Goal: Find specific page/section: Find specific page/section

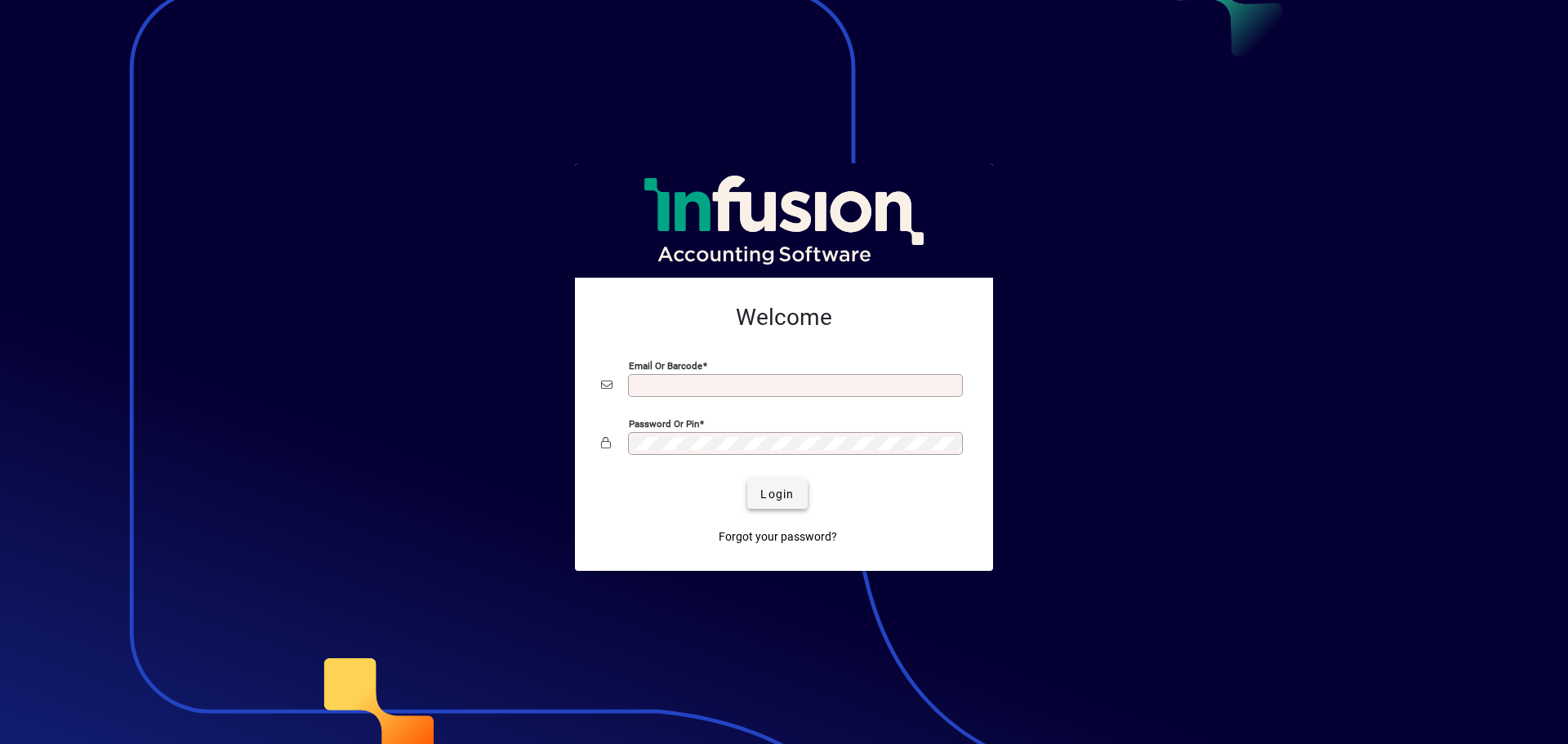
type input "**********"
click at [774, 487] on span "Login" at bounding box center [776, 495] width 34 height 17
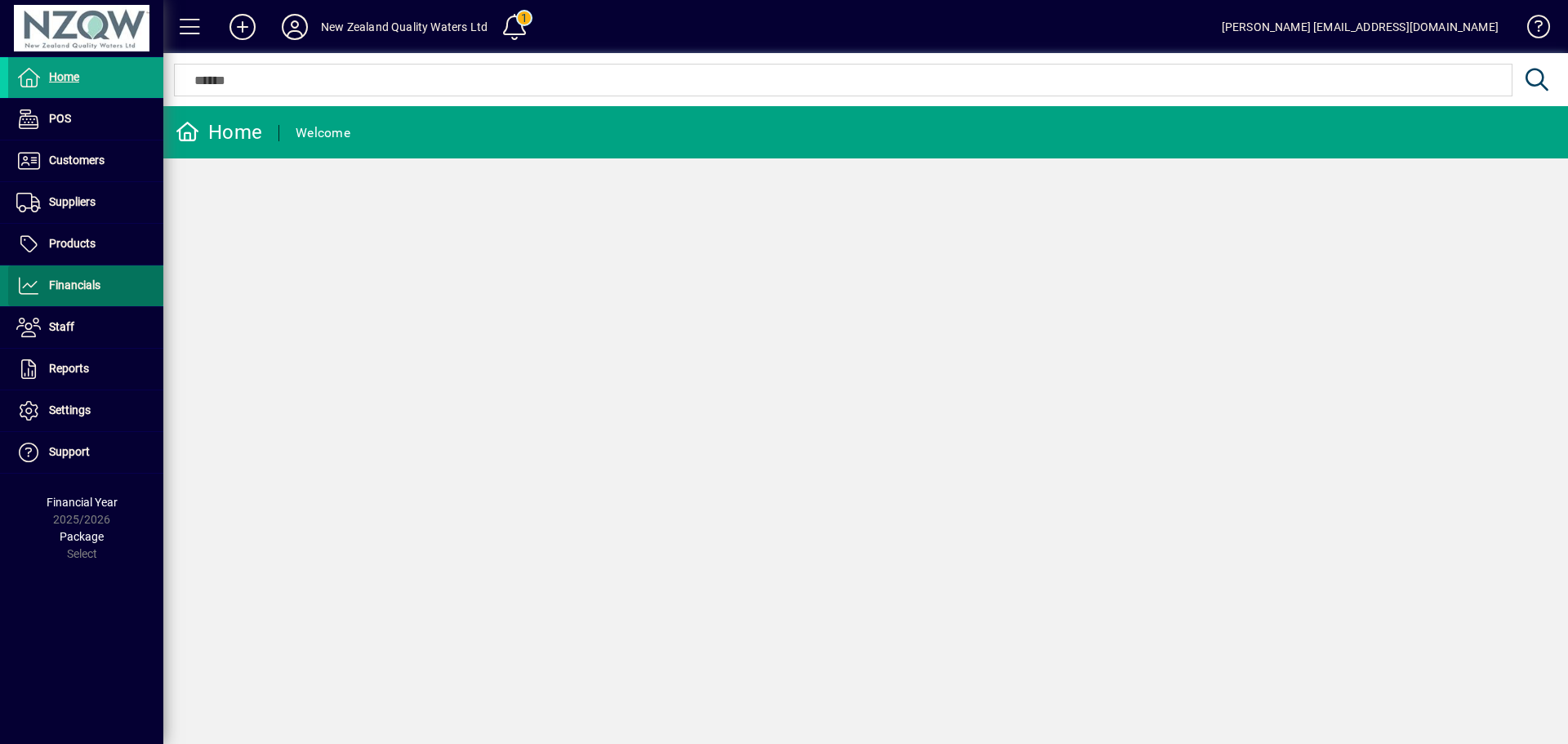
click at [103, 286] on span at bounding box center [85, 286] width 155 height 40
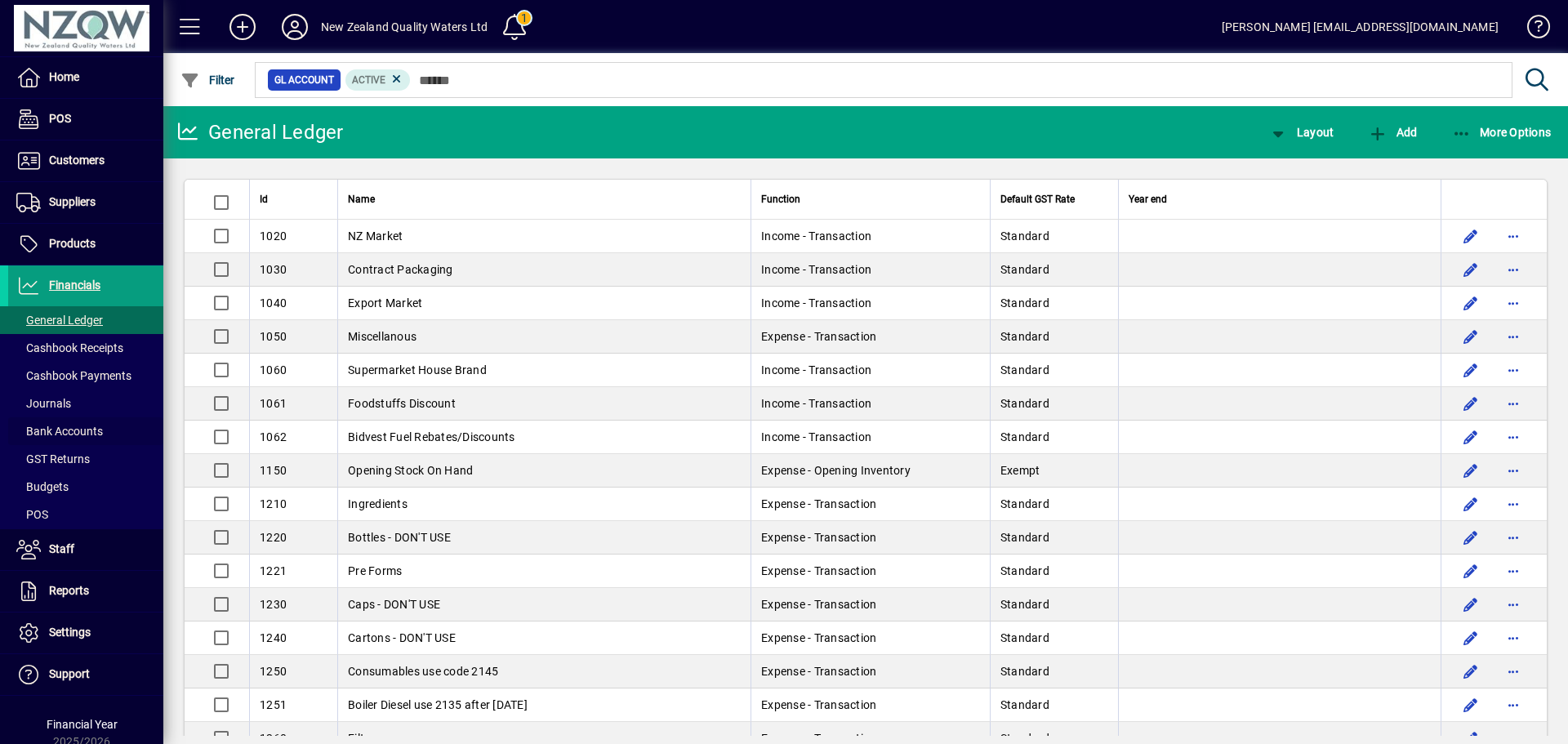
drag, startPoint x: 104, startPoint y: 427, endPoint x: 159, endPoint y: 438, distance: 56.1
click at [105, 427] on span at bounding box center [85, 432] width 155 height 40
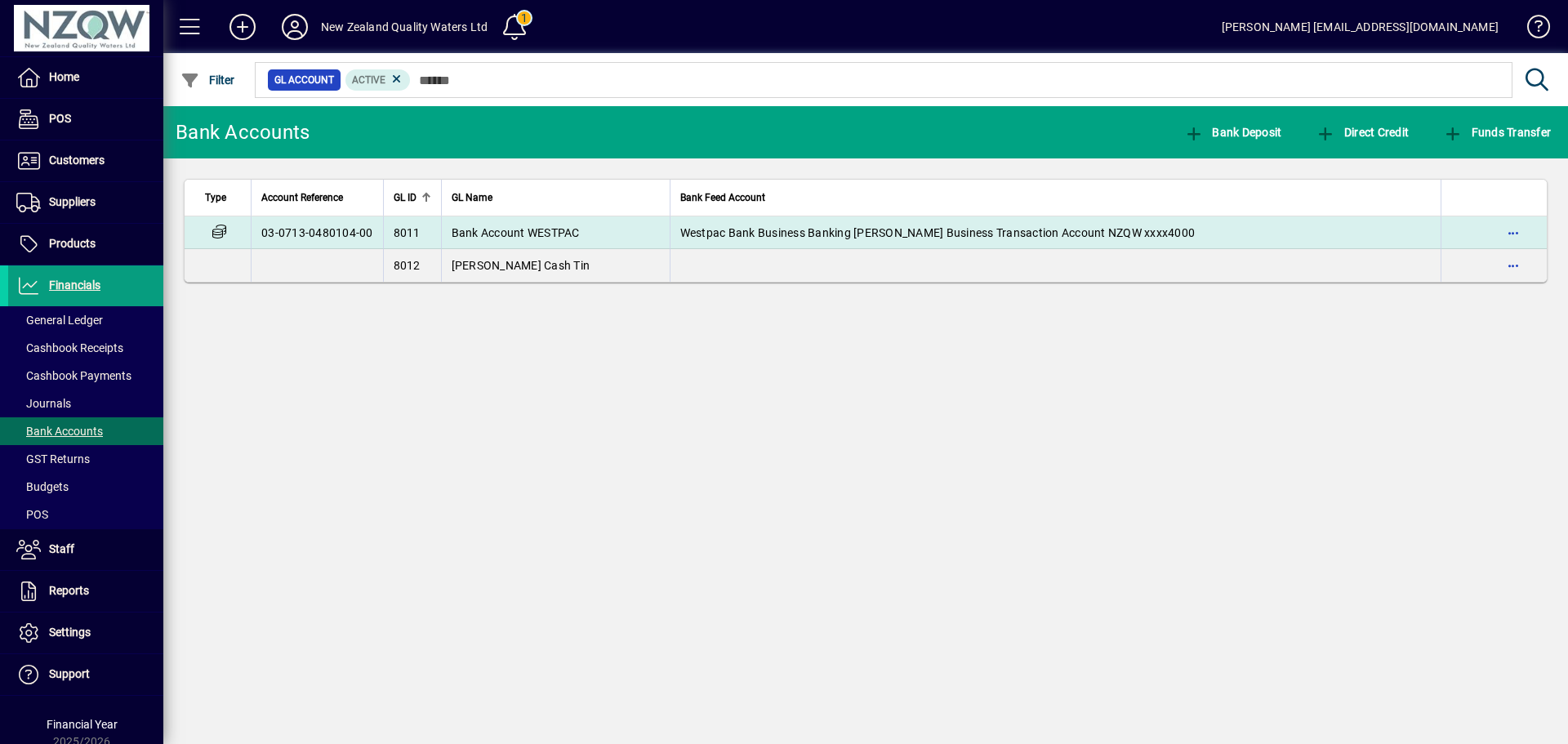
click at [570, 235] on span "Bank Account WESTPAC" at bounding box center [515, 232] width 128 height 13
